Goal: Information Seeking & Learning: Learn about a topic

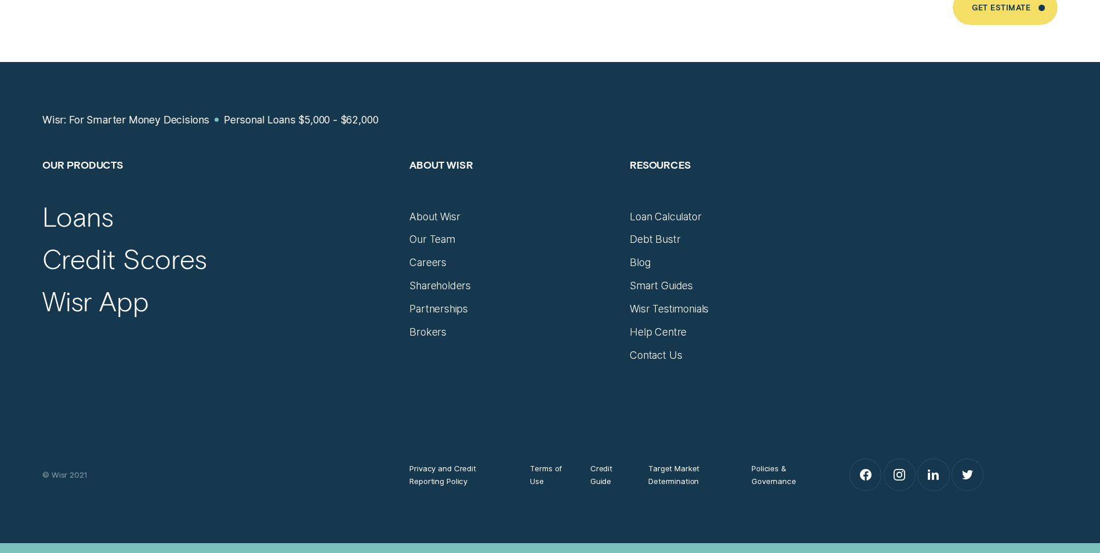
scroll to position [7883, 0]
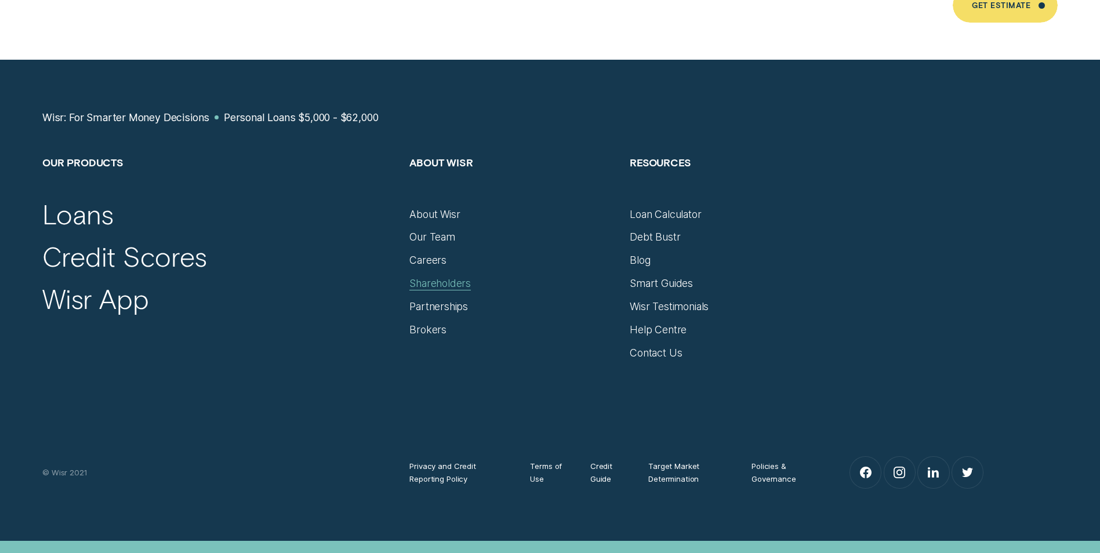
click at [452, 277] on div "Shareholders" at bounding box center [439, 283] width 61 height 13
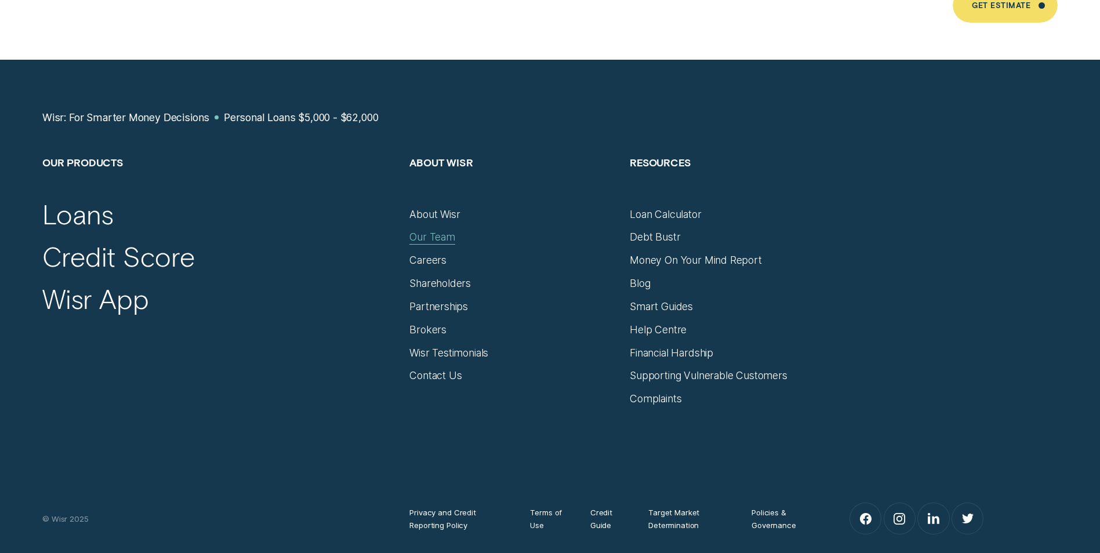
click at [432, 231] on div "Our Team" at bounding box center [432, 237] width 46 height 13
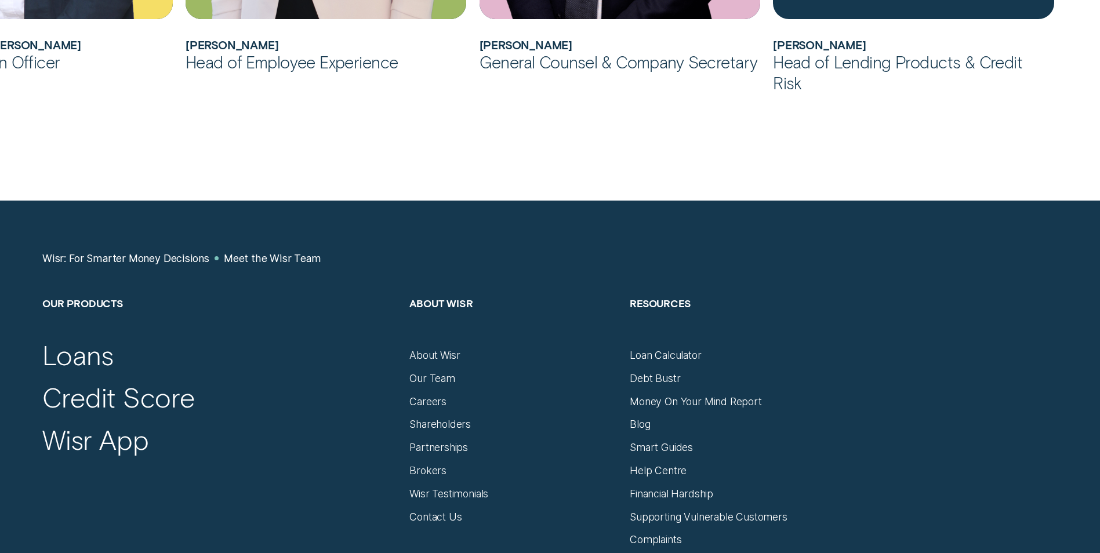
scroll to position [1391, 0]
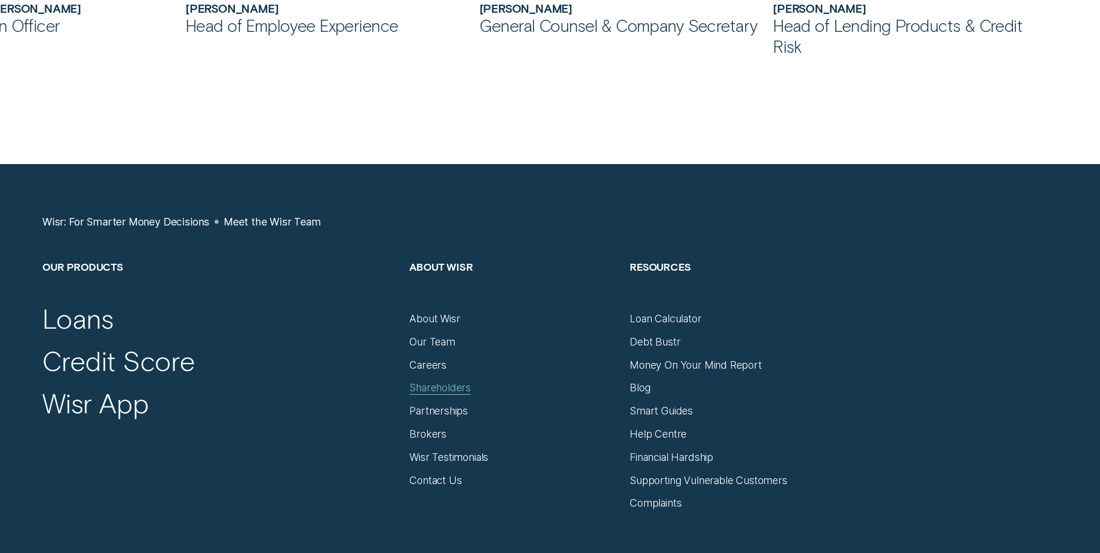
click at [434, 388] on div "Shareholders" at bounding box center [439, 387] width 61 height 13
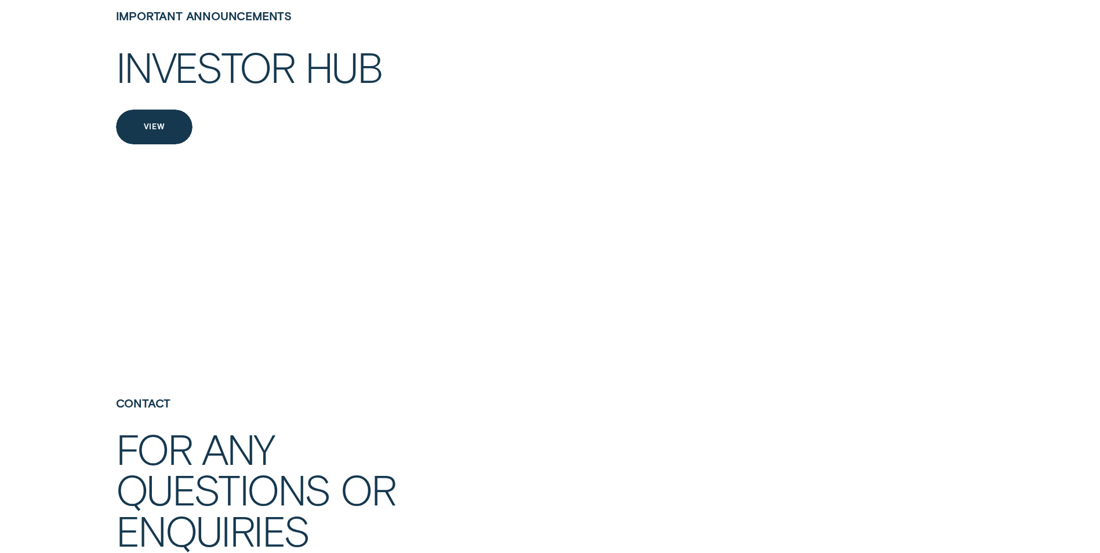
scroll to position [2550, 0]
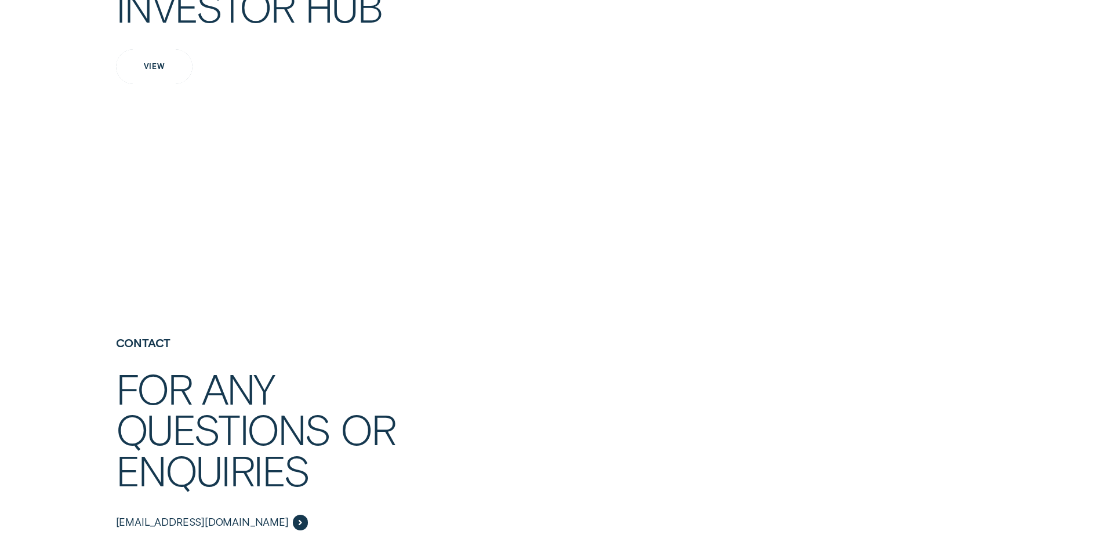
click at [177, 84] on div "View" at bounding box center [154, 66] width 77 height 35
